Goal: Check status

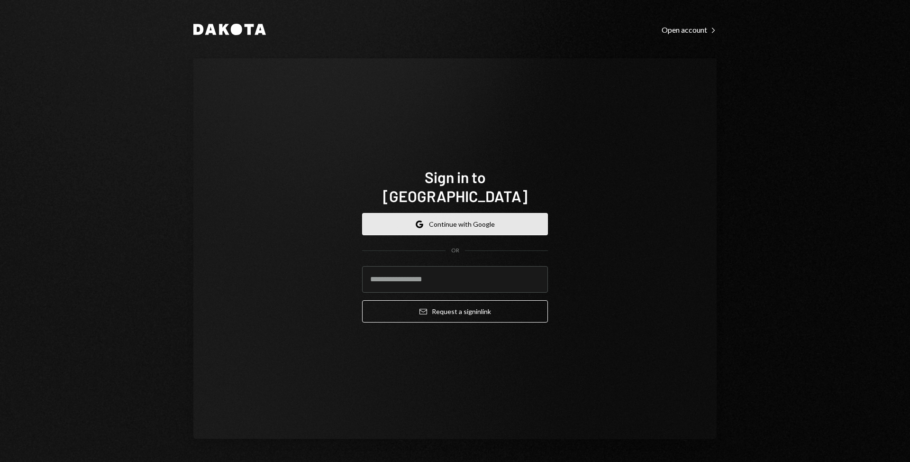
click at [479, 218] on button "Google Continue with Google" at bounding box center [455, 224] width 186 height 22
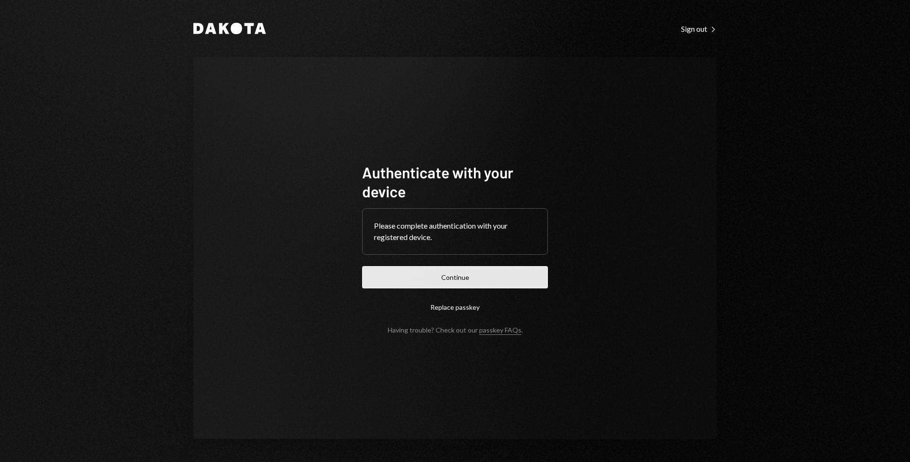
click at [469, 275] on button "Continue" at bounding box center [455, 277] width 186 height 22
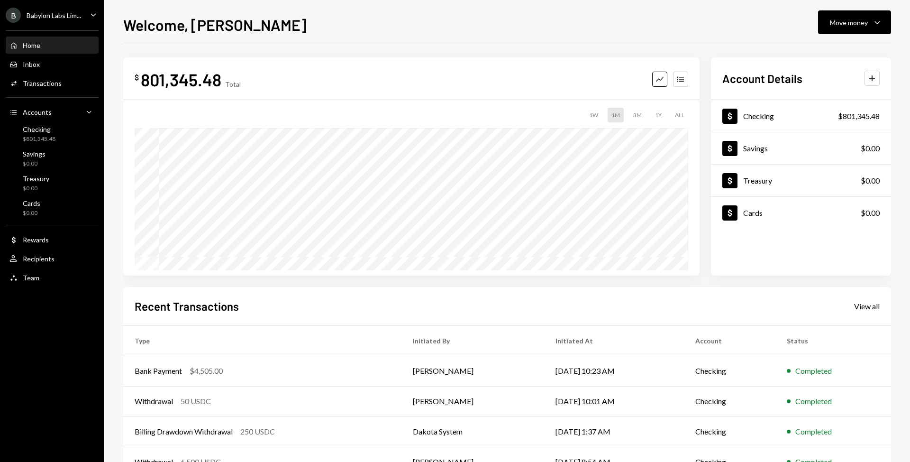
scroll to position [64, 0]
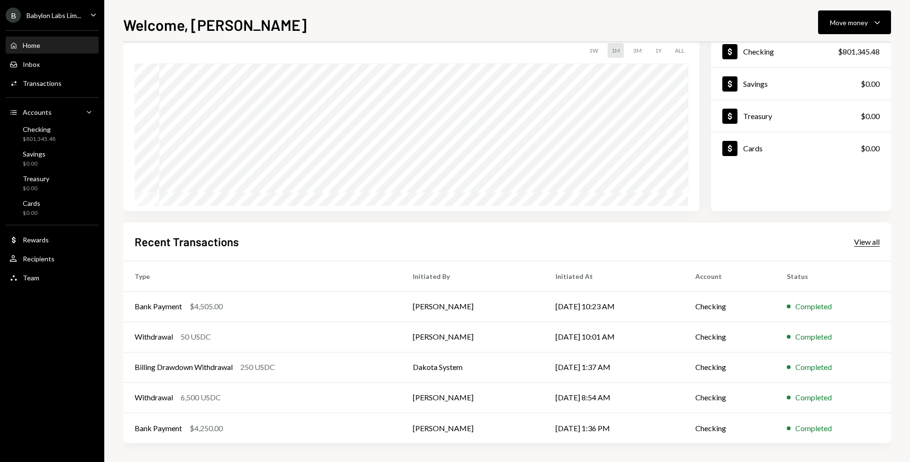
click at [866, 241] on div "View all" at bounding box center [867, 241] width 26 height 9
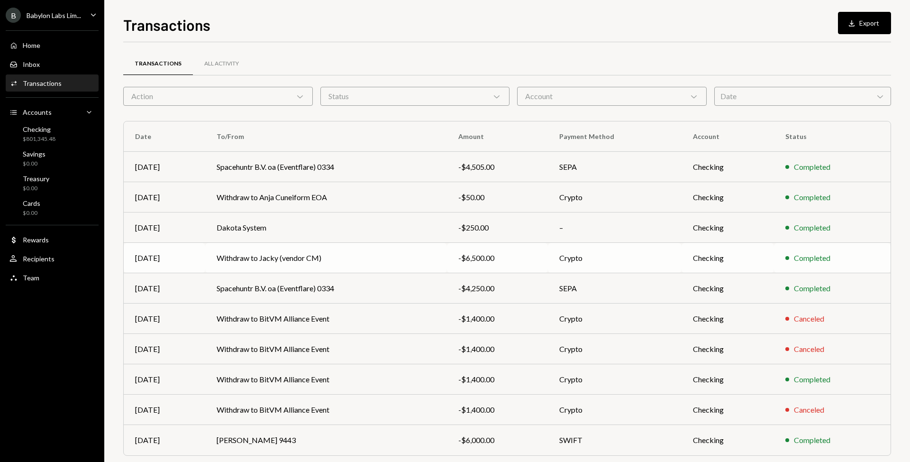
scroll to position [33, 0]
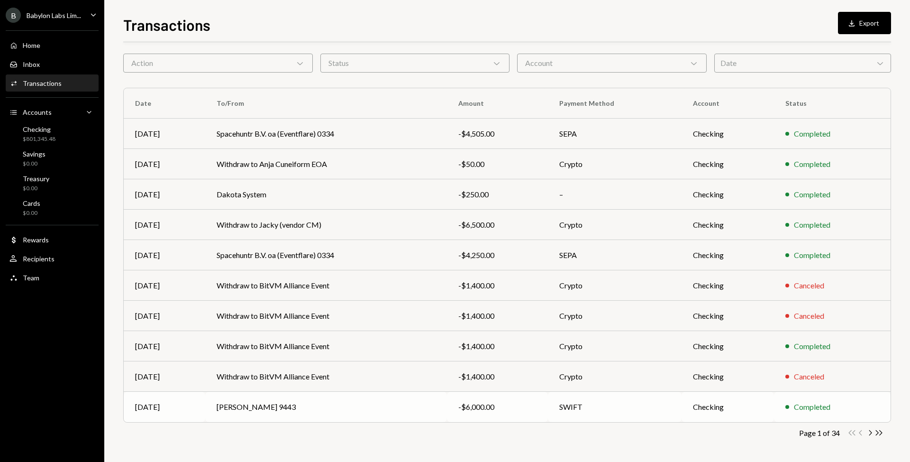
click at [378, 408] on td "[PERSON_NAME] 9443" at bounding box center [325, 406] width 241 height 30
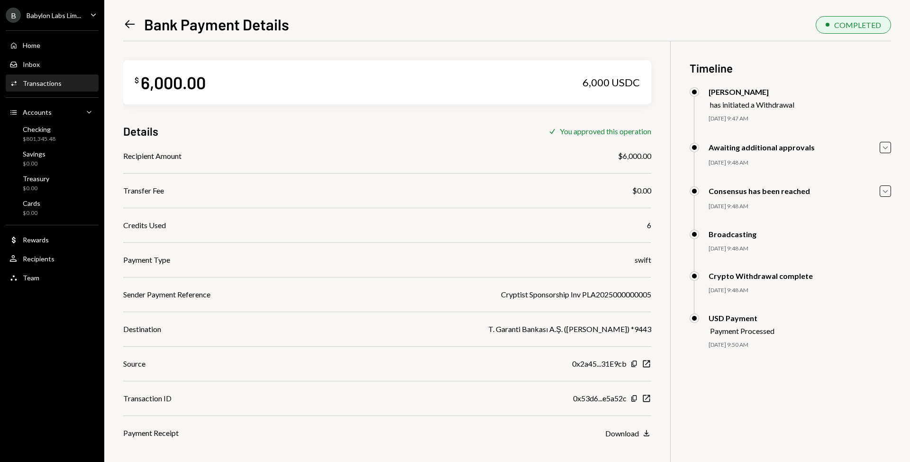
click at [127, 24] on icon "Left Arrow" at bounding box center [129, 24] width 13 height 13
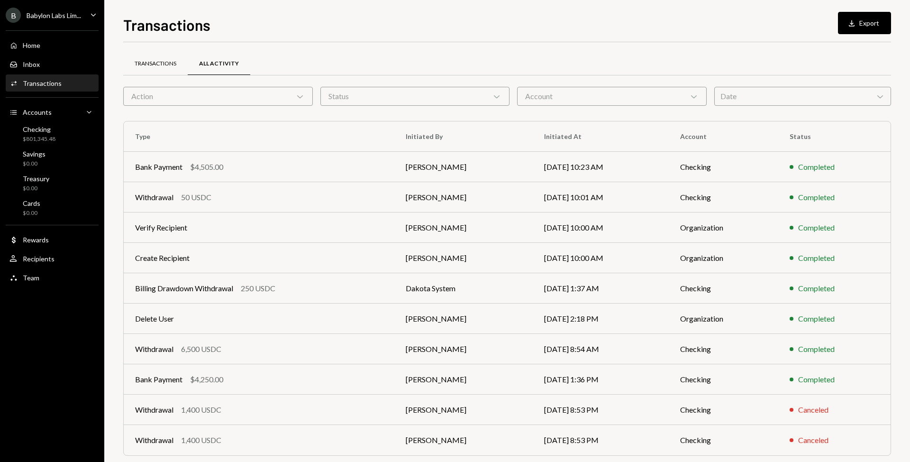
click at [148, 57] on div "Transactions" at bounding box center [155, 64] width 64 height 23
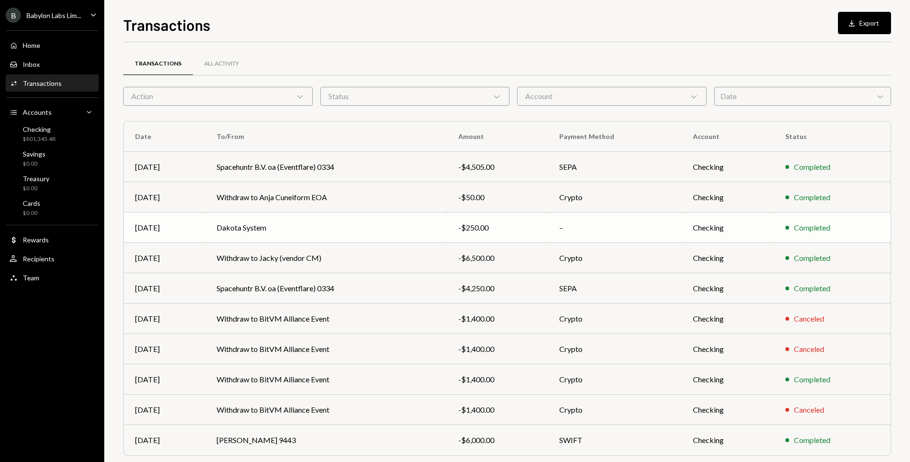
scroll to position [33, 0]
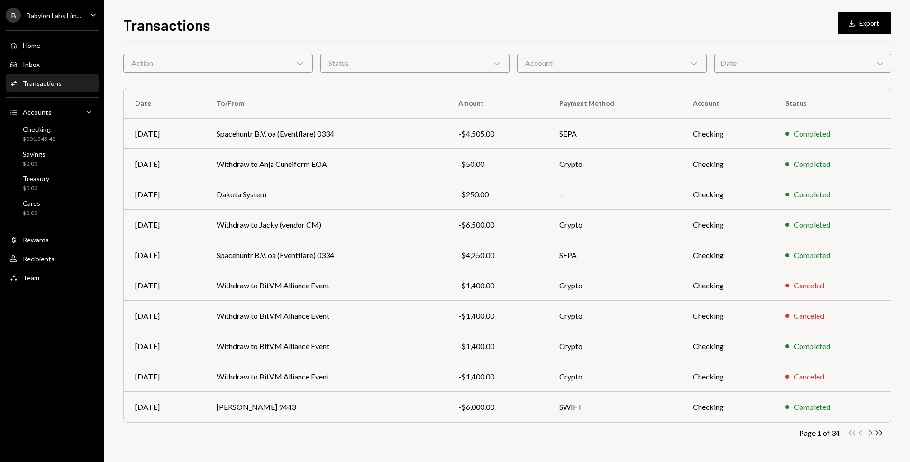
click at [872, 432] on icon "Chevron Right" at bounding box center [869, 432] width 9 height 9
